Goal: Use online tool/utility: Utilize a website feature to perform a specific function

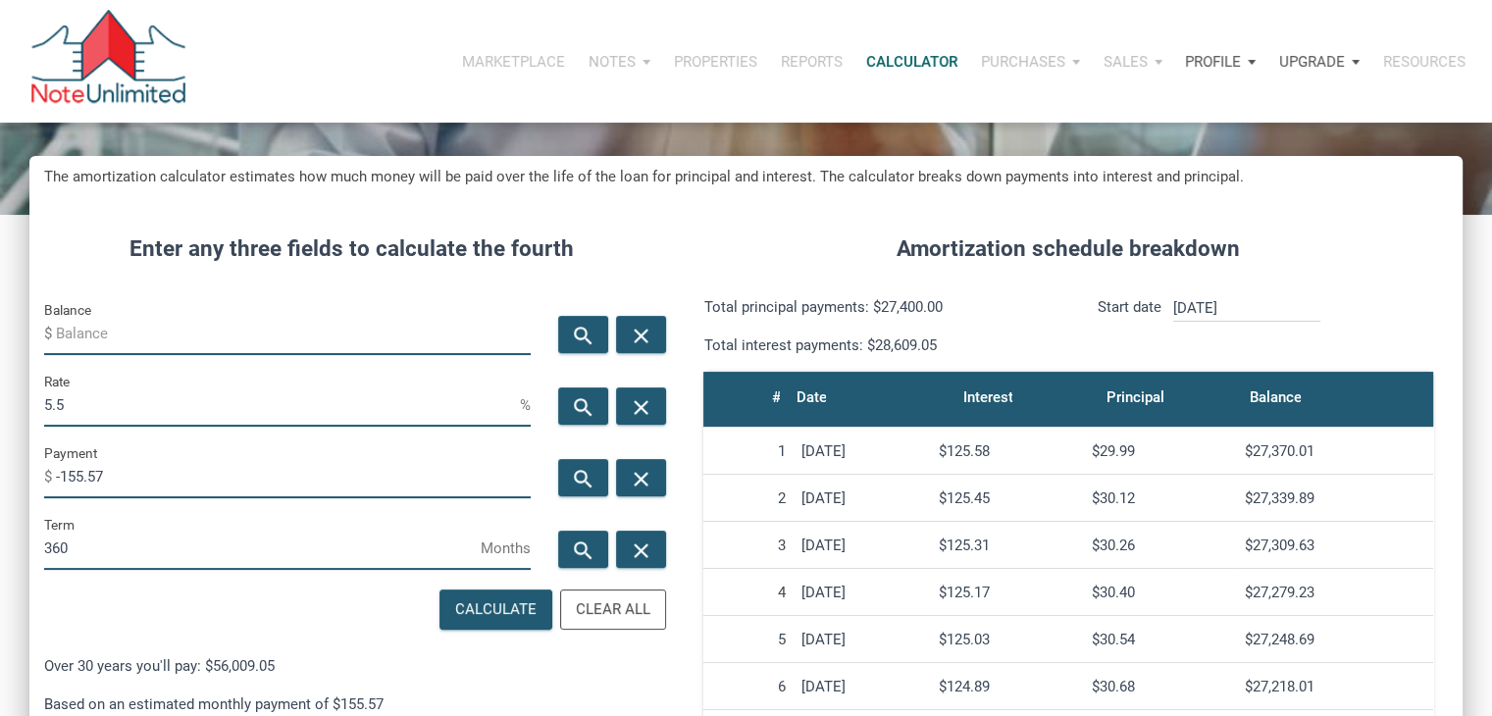
scroll to position [972, 1433]
click at [165, 339] on input "Balance" at bounding box center [293, 333] width 475 height 44
type input "165000"
click at [98, 397] on input "5.5" at bounding box center [282, 405] width 476 height 44
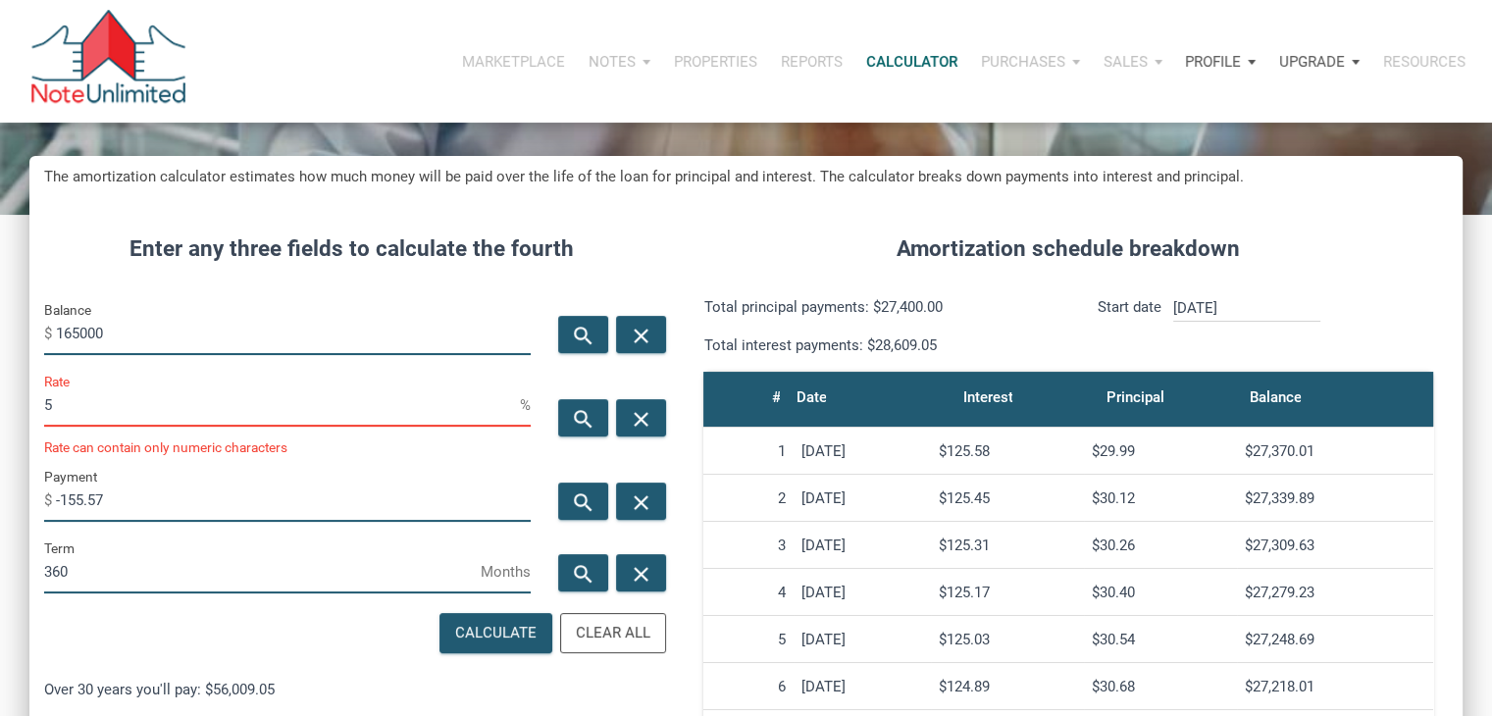
scroll to position [980278, 979817]
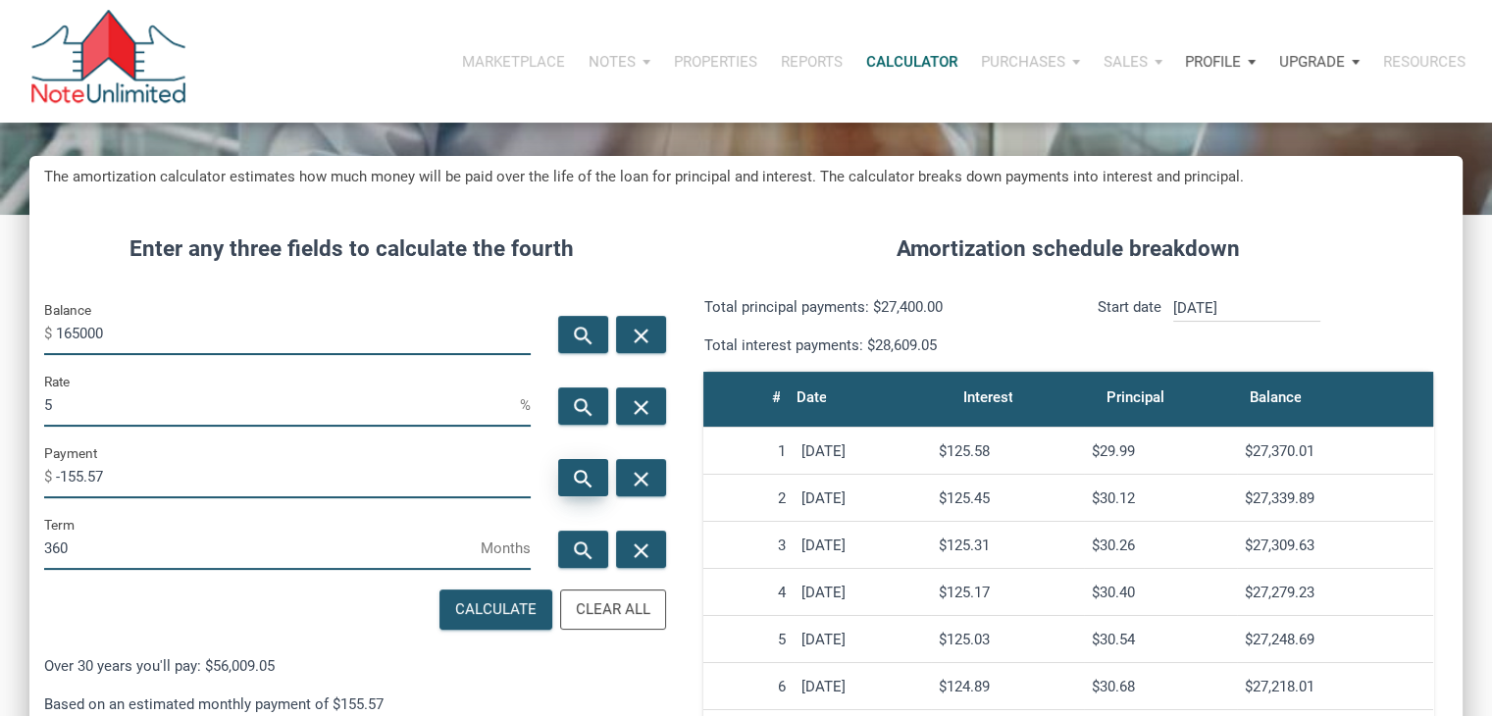
type input "5"
click at [595, 488] on icon "search" at bounding box center [584, 479] width 24 height 25
type input "-885.76"
click at [78, 401] on input "5" at bounding box center [282, 405] width 476 height 44
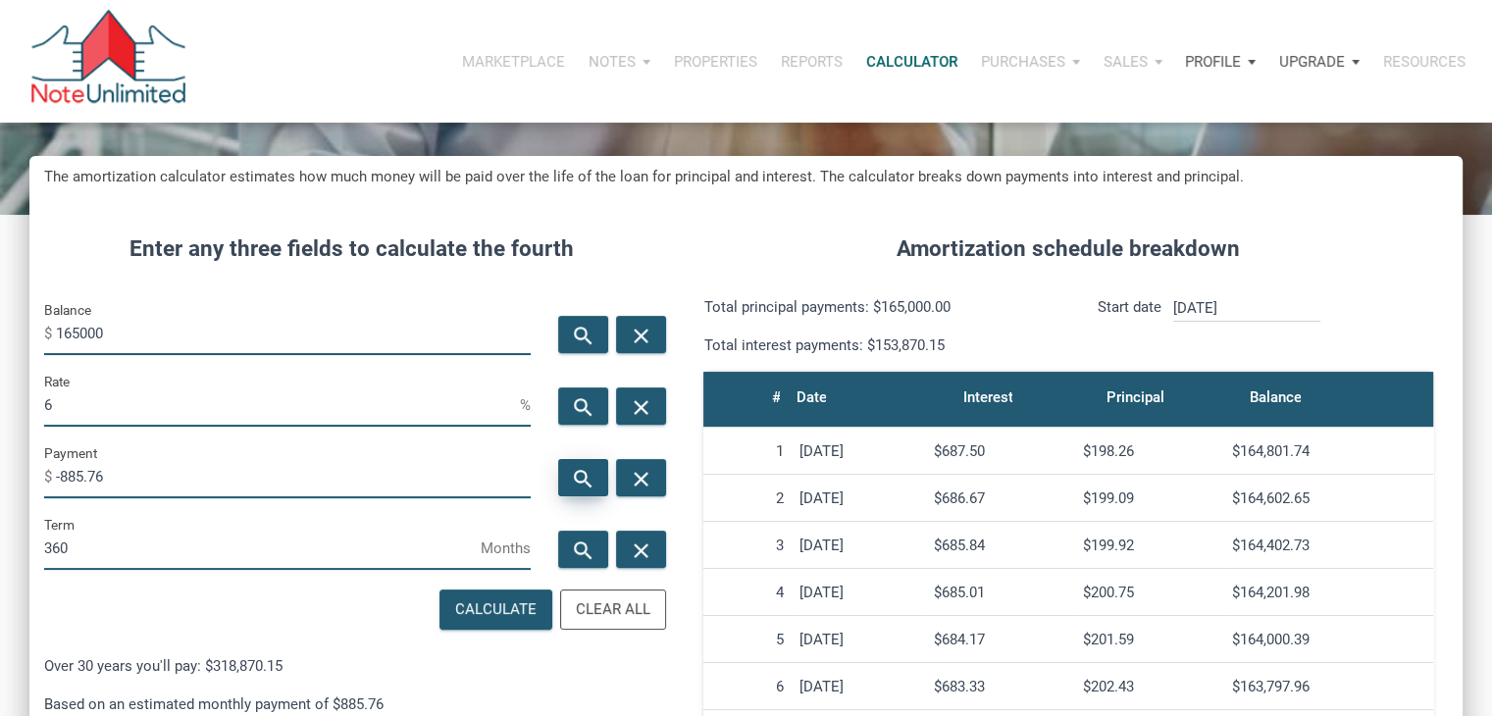
type input "6"
click at [592, 487] on icon "search" at bounding box center [584, 479] width 24 height 25
type input "-989.26"
click at [235, 399] on input "6" at bounding box center [282, 405] width 476 height 44
type input "10"
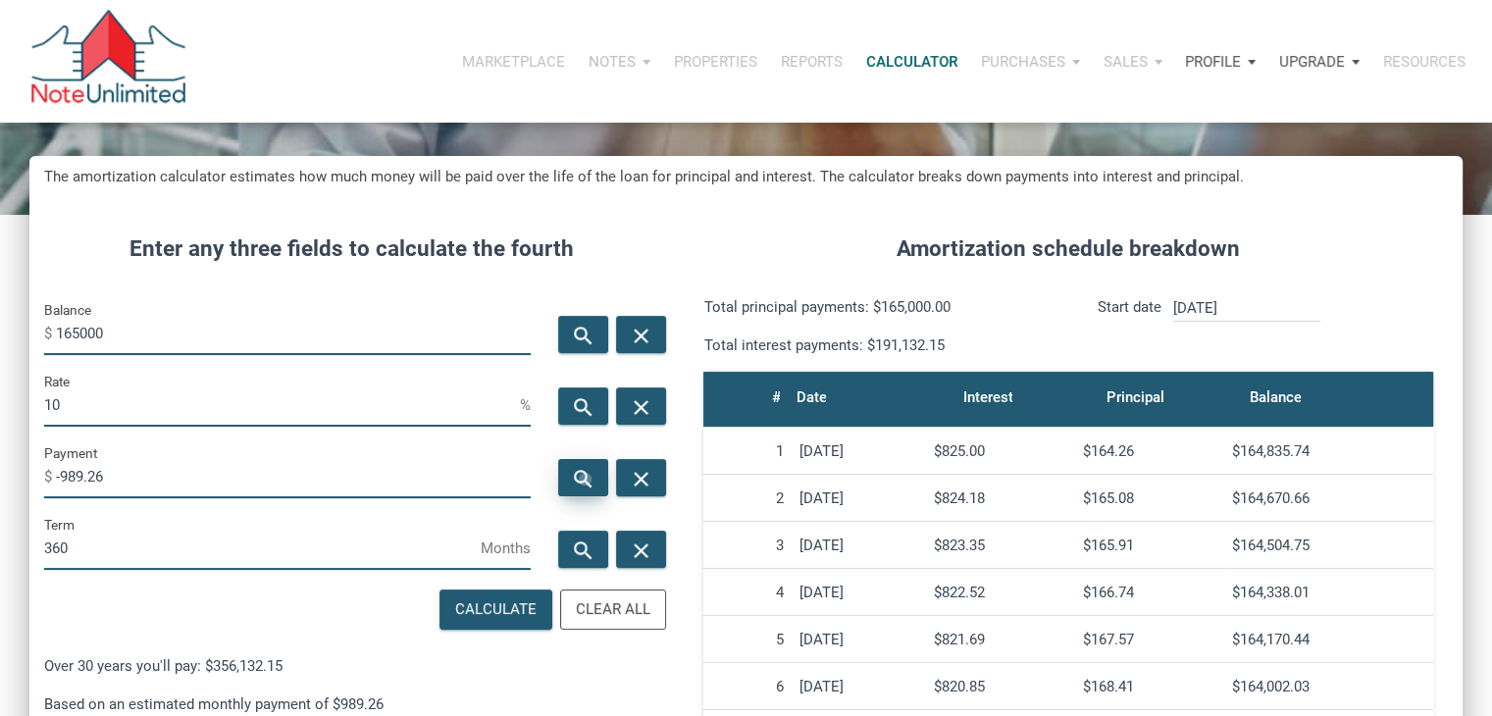
click at [585, 480] on icon "search" at bounding box center [584, 479] width 24 height 25
type input "-1447.99"
click at [102, 413] on input "10" at bounding box center [282, 405] width 476 height 44
type input "1"
type input "4"
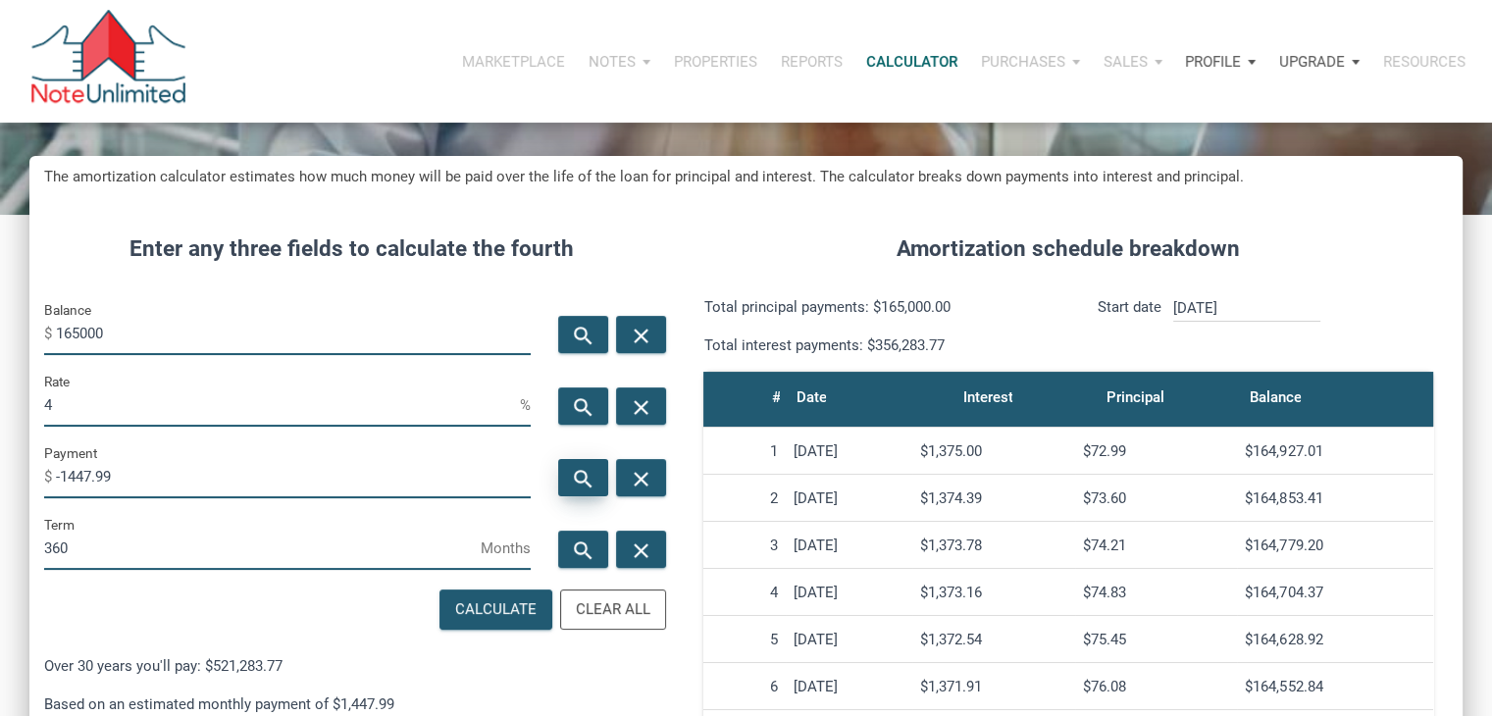
click at [582, 488] on icon "search" at bounding box center [584, 479] width 24 height 25
type input "-787.74"
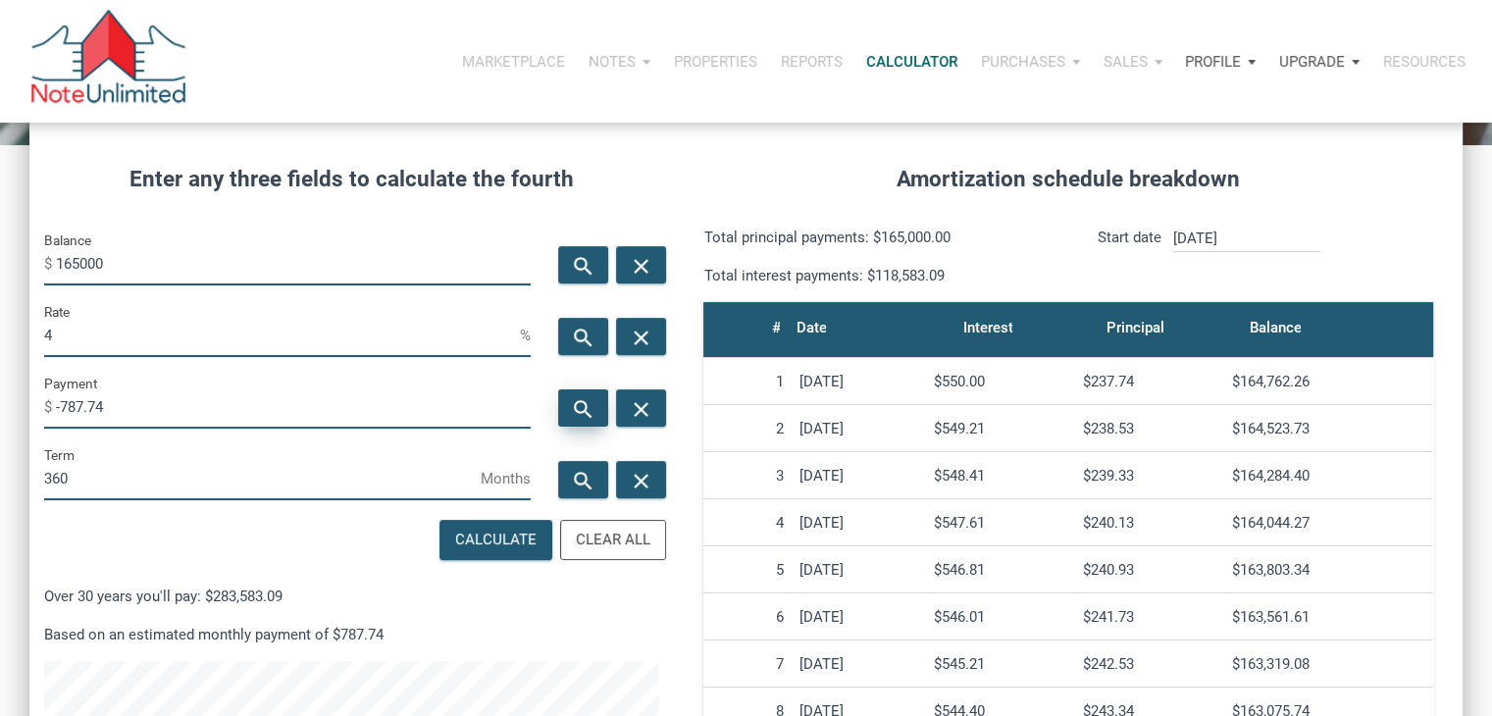
scroll to position [226, 0]
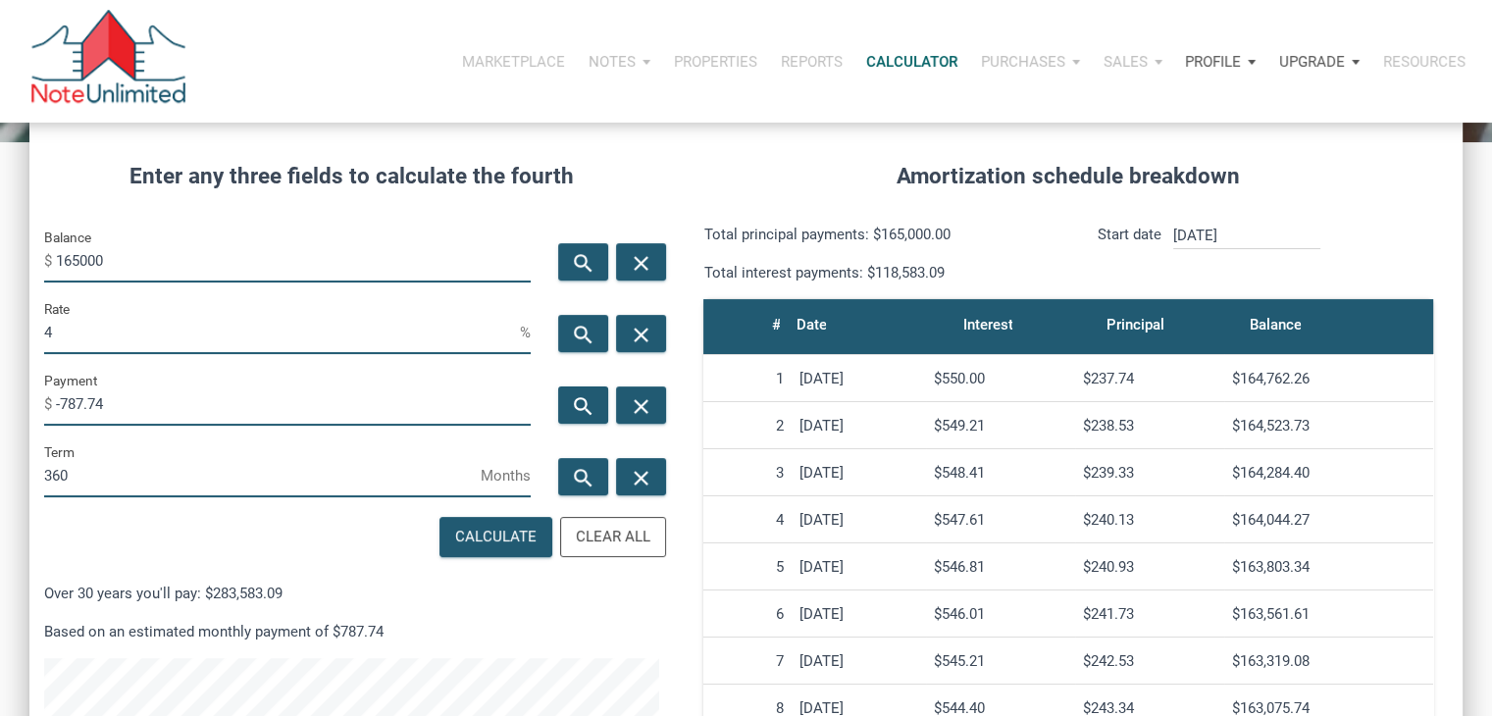
click at [81, 260] on input "165000" at bounding box center [293, 260] width 475 height 44
type input "189000"
click at [79, 333] on input "4" at bounding box center [282, 332] width 476 height 44
type input "5"
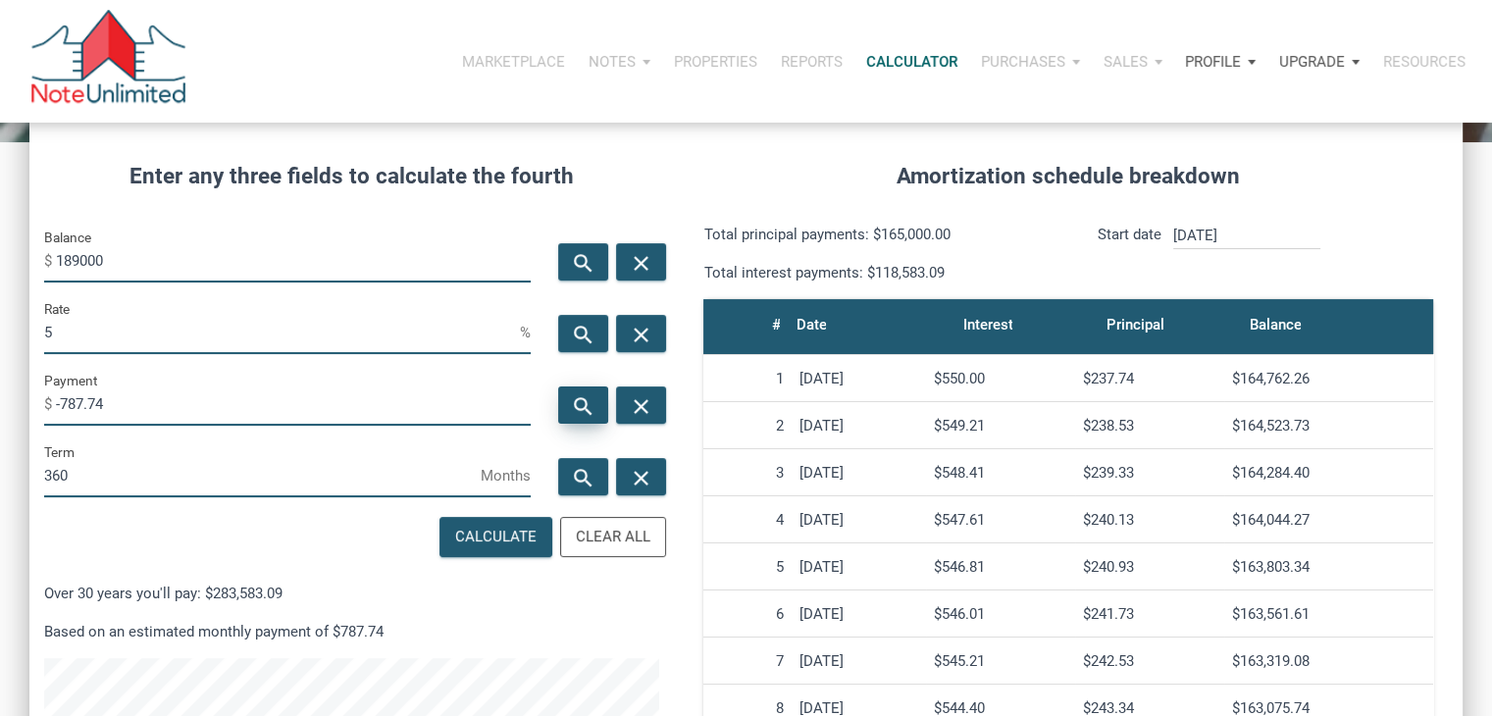
click at [590, 412] on icon "search" at bounding box center [584, 406] width 24 height 25
type input "-1014.59"
